Goal: Find specific page/section: Find specific page/section

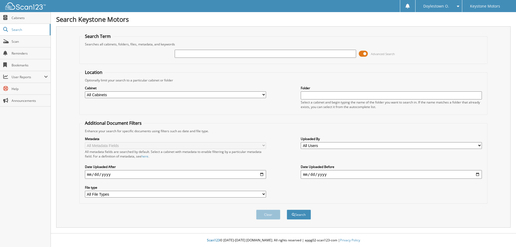
drag, startPoint x: 174, startPoint y: 55, endPoint x: 183, endPoint y: 54, distance: 9.8
paste input "T1291431"
type input "T1291431"
click at [287, 210] on button "Search" at bounding box center [299, 215] width 24 height 10
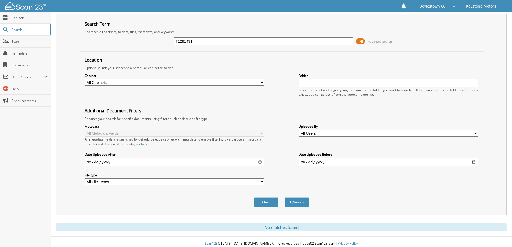
scroll to position [16, 0]
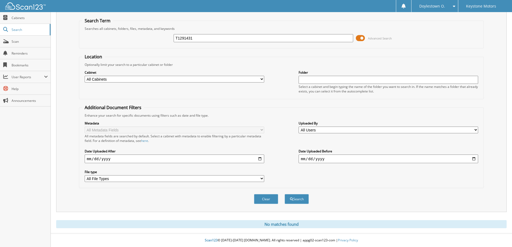
click at [360, 37] on span at bounding box center [360, 38] width 9 height 8
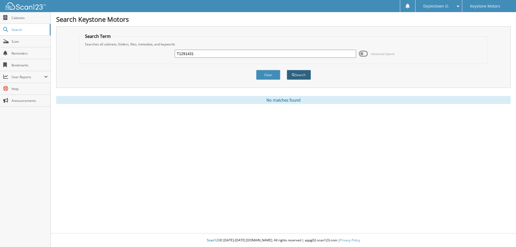
click at [292, 72] on button "Search" at bounding box center [299, 75] width 24 height 10
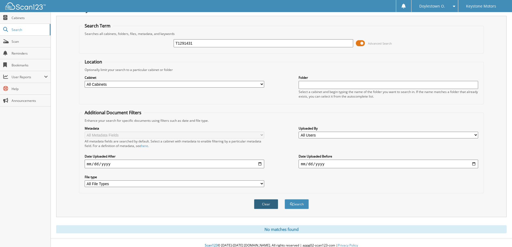
scroll to position [16, 0]
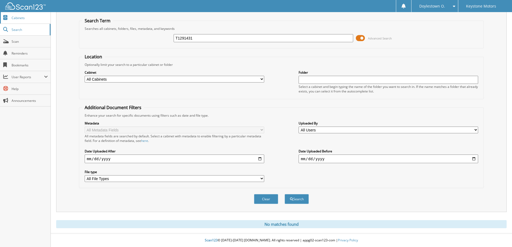
click at [12, 19] on span "Cabinets" at bounding box center [30, 18] width 36 height 5
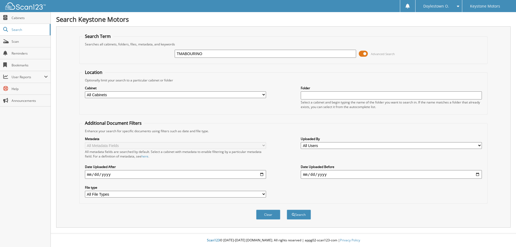
type input "TMABOURINO"
click at [287, 210] on button "Search" at bounding box center [299, 215] width 24 height 10
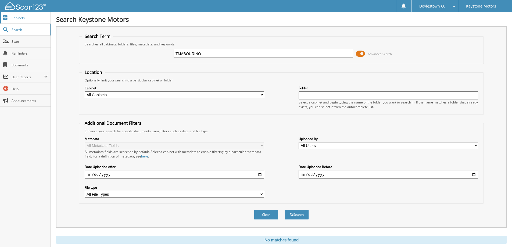
click at [16, 20] on link "Cabinets" at bounding box center [25, 18] width 51 height 12
